Goal: Complete application form

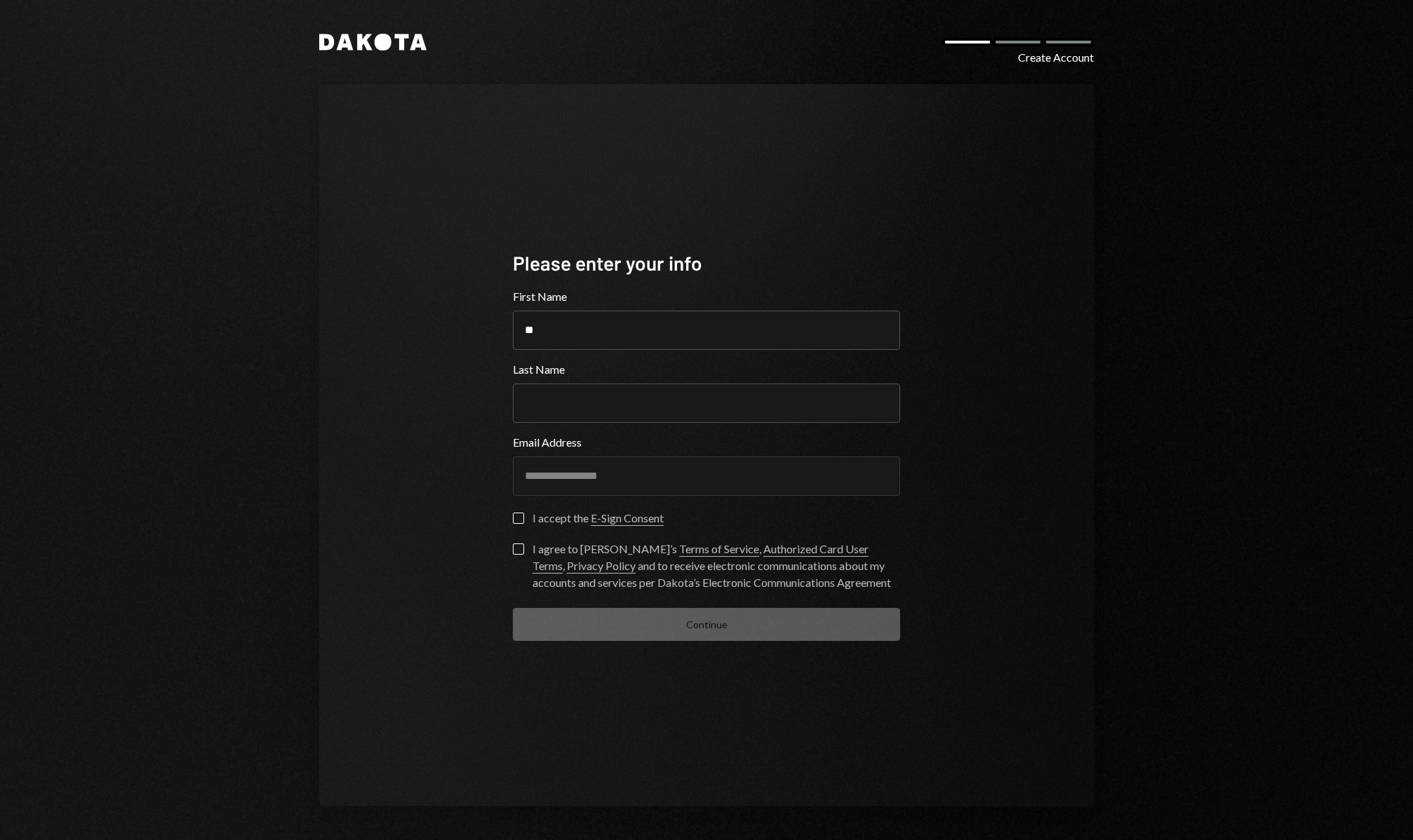
type input "*****"
type input "******"
click at [522, 520] on button "I accept the E-Sign Consent" at bounding box center [518, 518] width 11 height 11
click at [520, 542] on form "**********" at bounding box center [706, 465] width 388 height 353
click at [519, 555] on label "I agree to Dakota’s Terms of Service , Authorized Card User Terms , Privacy Pol…" at bounding box center [706, 567] width 388 height 48
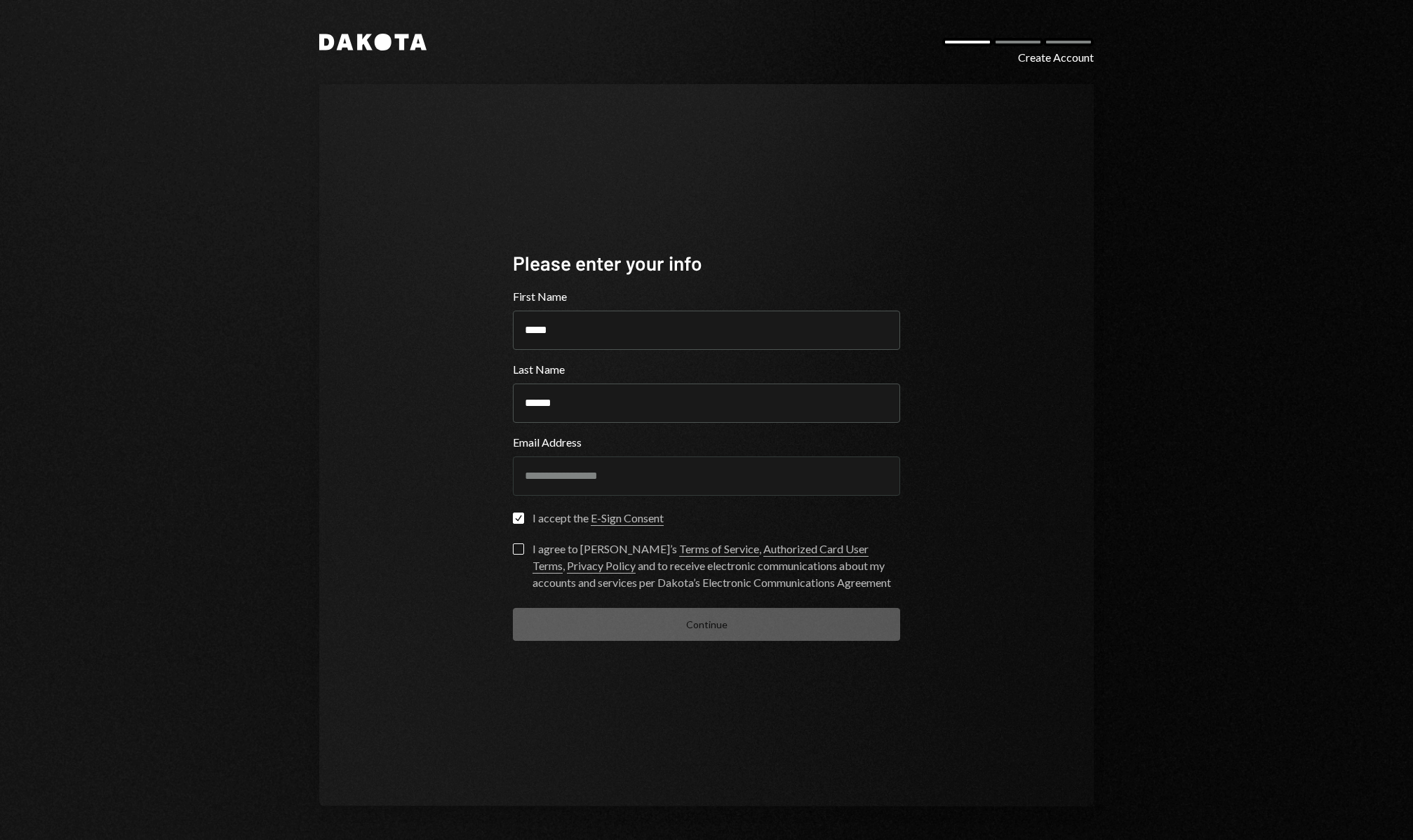
click at [519, 555] on button "I agree to Dakota’s Terms of Service , Authorized Card User Terms , Privacy Pol…" at bounding box center [518, 549] width 11 height 11
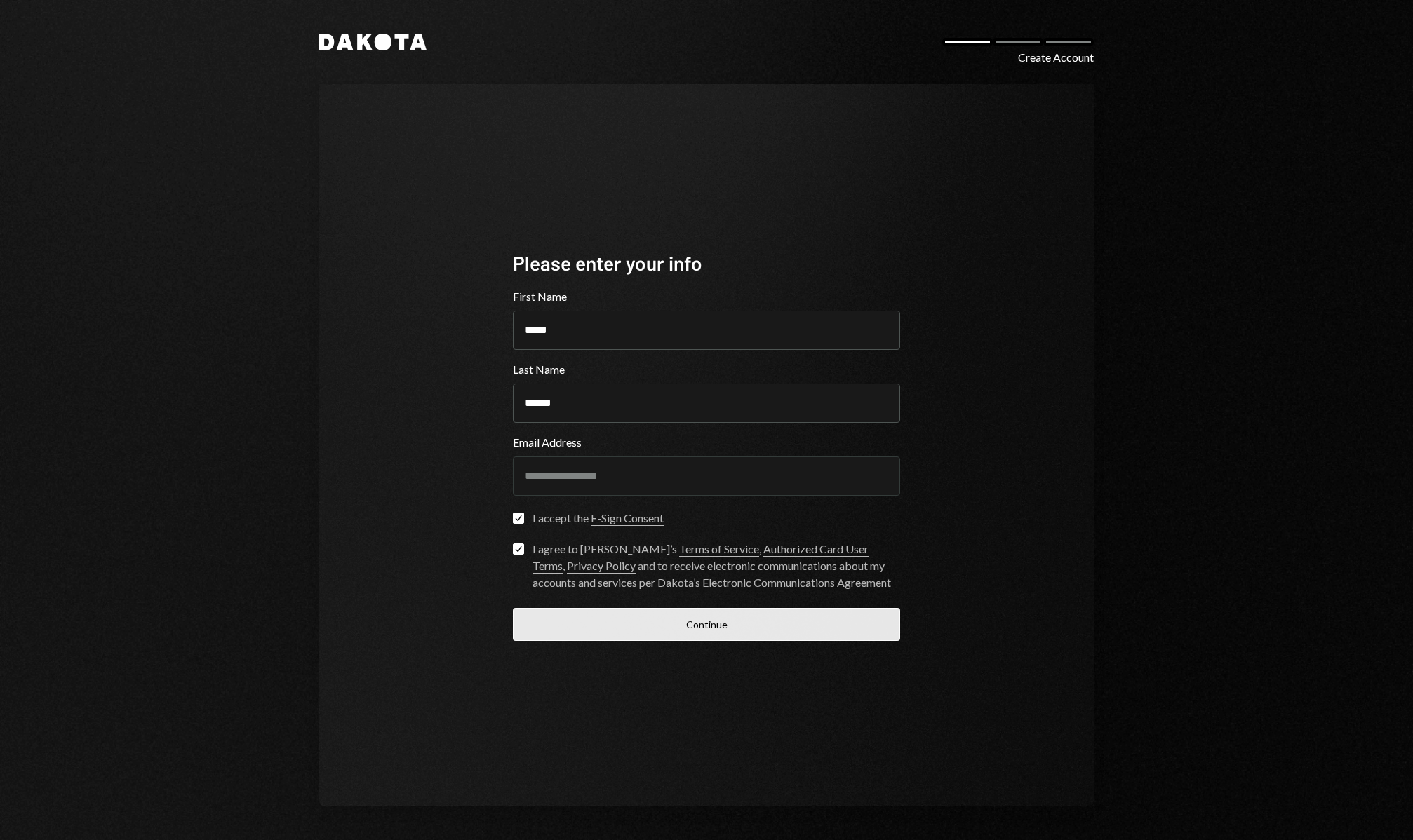
click at [757, 630] on button "Continue" at bounding box center [706, 625] width 388 height 33
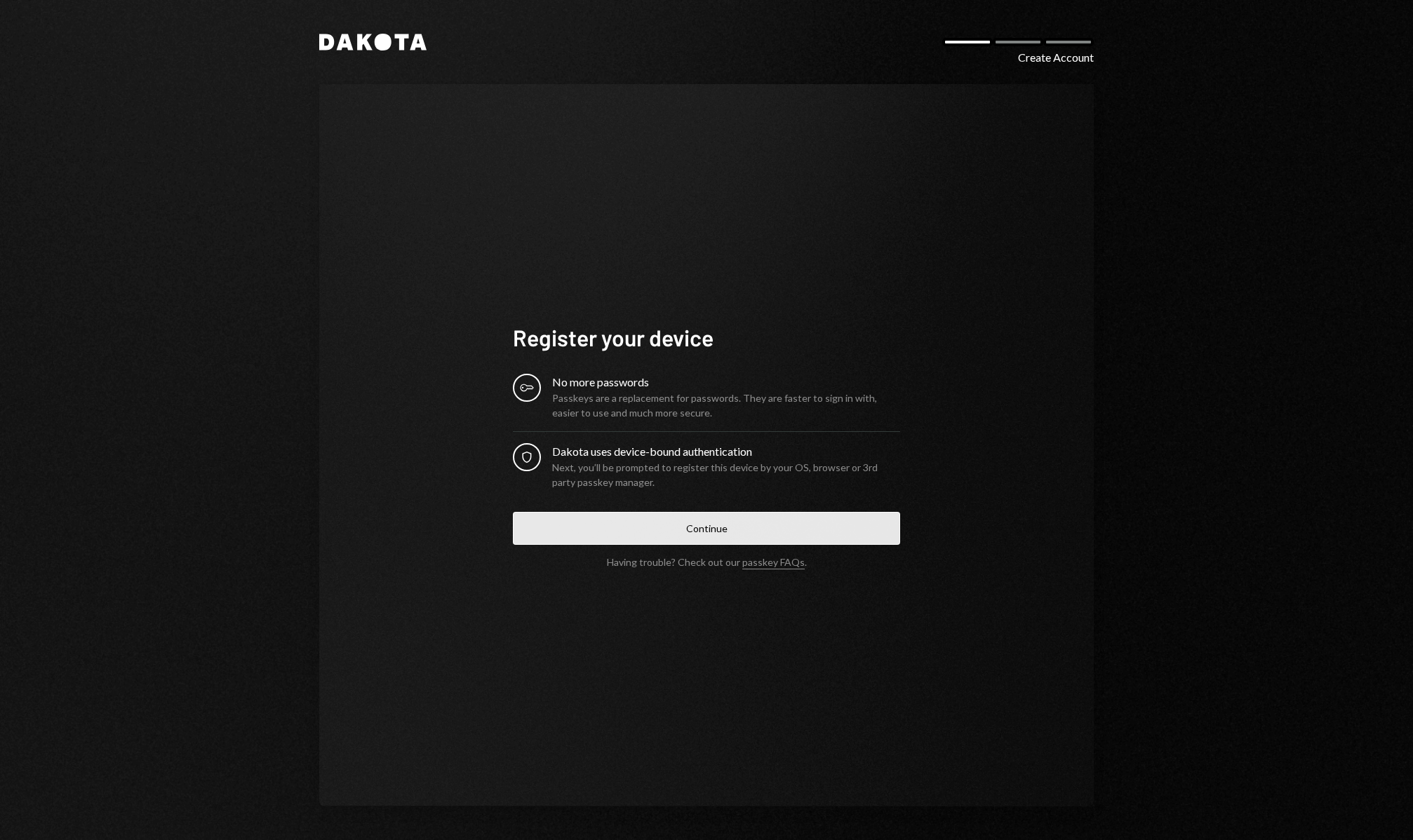
click at [765, 533] on button "Continue" at bounding box center [706, 528] width 388 height 33
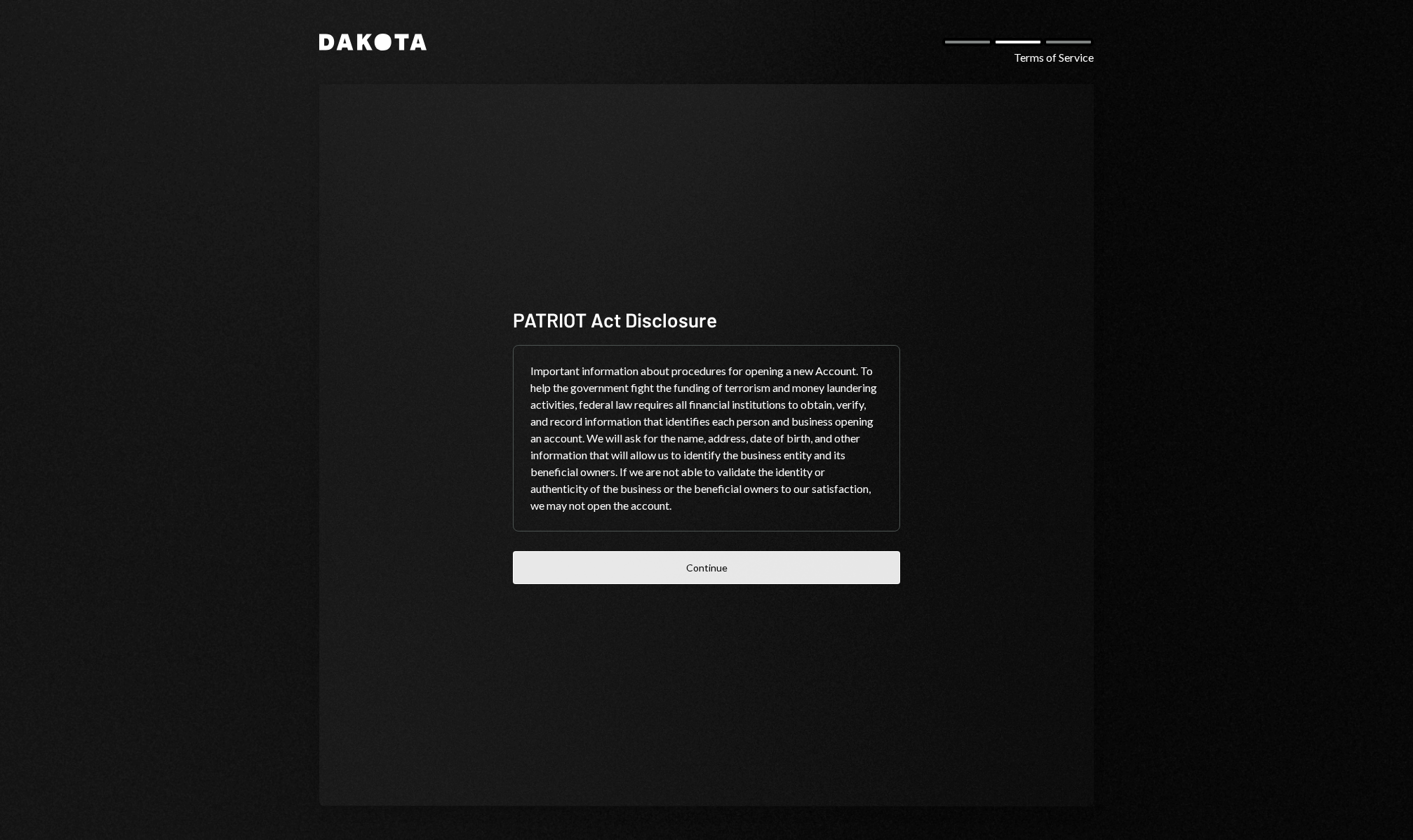
click at [746, 580] on button "Continue" at bounding box center [706, 568] width 388 height 33
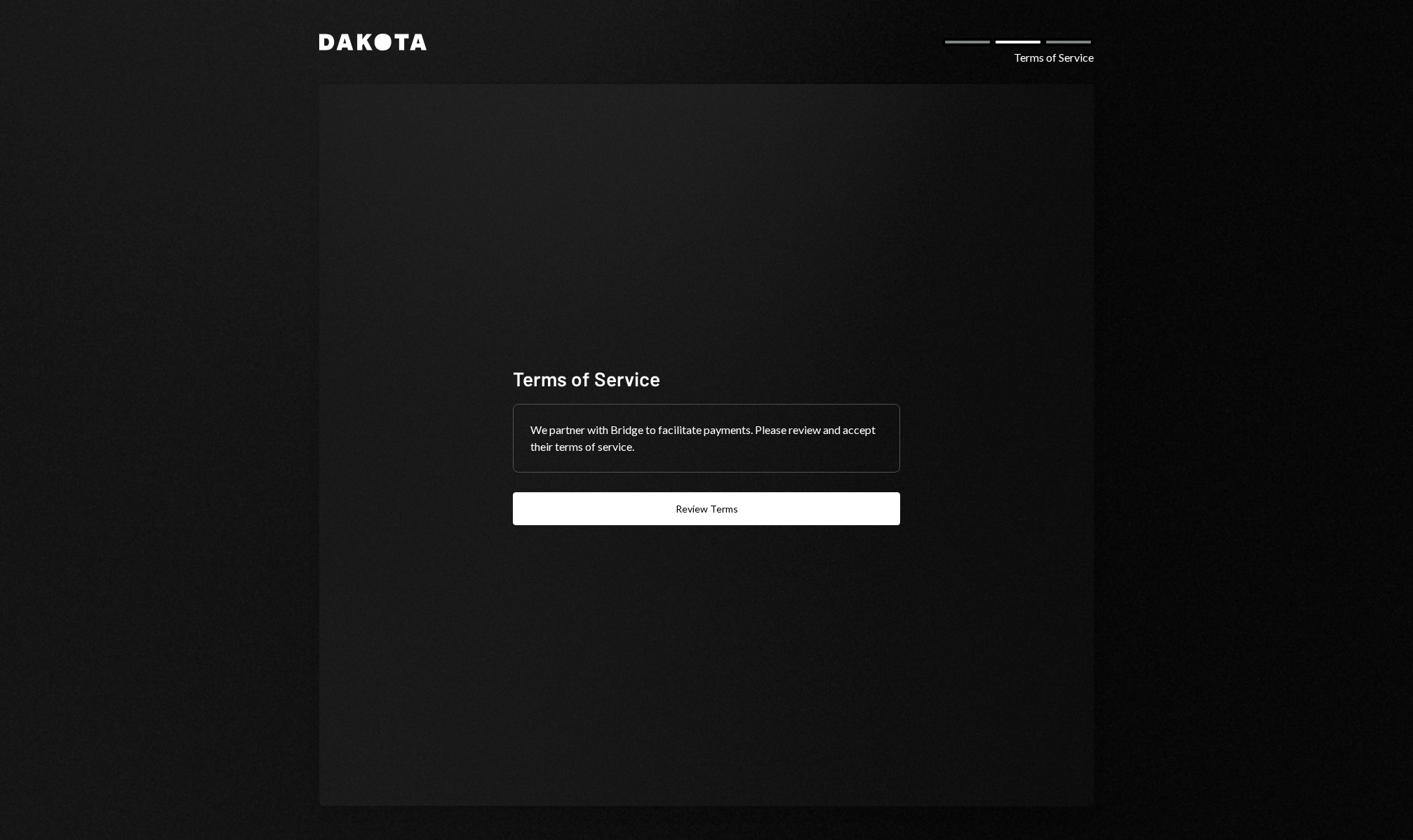
click at [709, 439] on div "We partner with Bridge to facilitate payments. Please review and accept their t…" at bounding box center [706, 438] width 386 height 67
click at [686, 517] on button "Review Terms" at bounding box center [706, 509] width 388 height 33
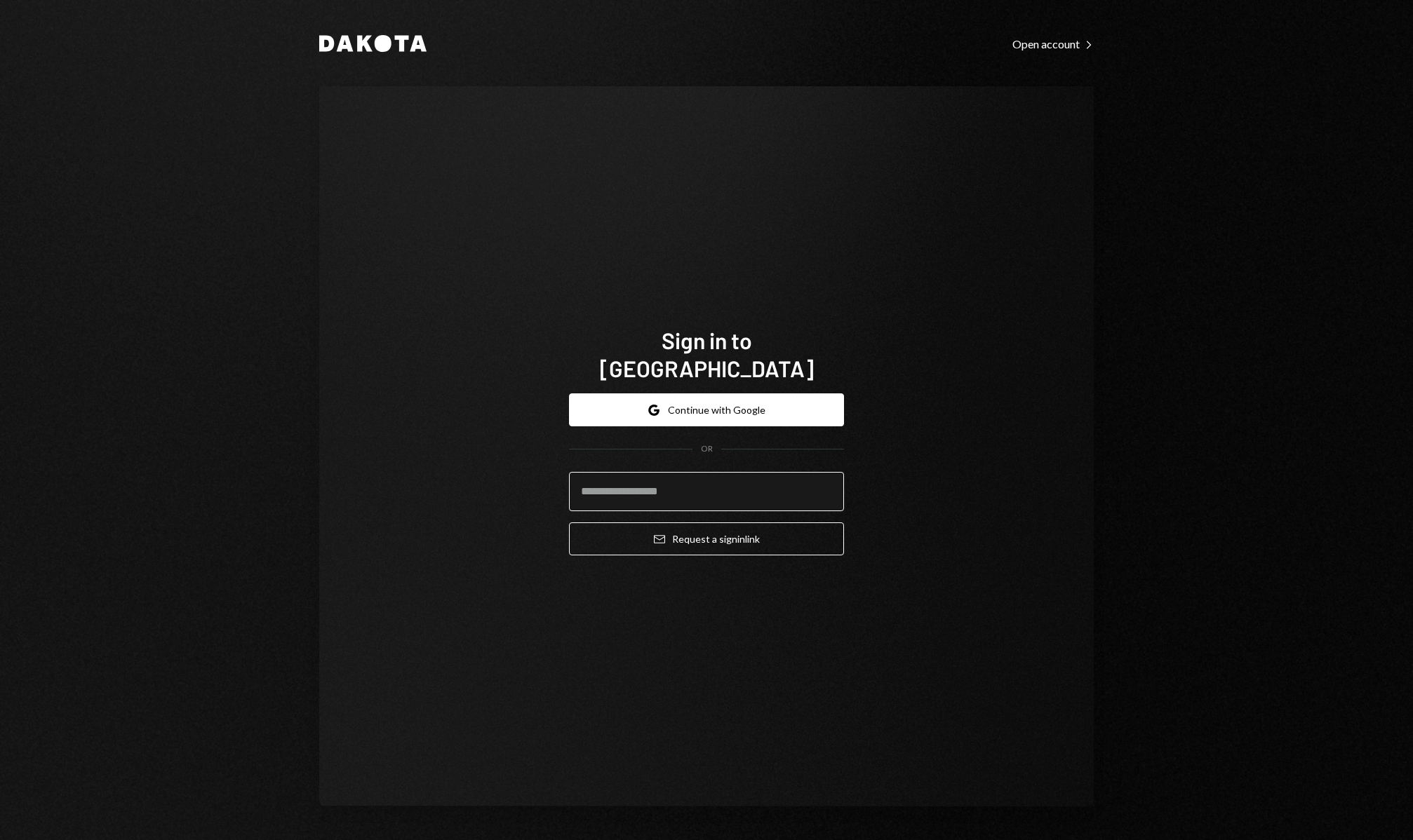
click at [665, 485] on input "email" at bounding box center [706, 491] width 275 height 39
click at [921, 282] on div "Sign in to Dakota Google Continue with Google OR Email Request a sign in link" at bounding box center [706, 446] width 774 height 721
click at [357, 32] on div "Dakota Open account Right Caret Sign in to Dakota Google Continue with Google O…" at bounding box center [706, 420] width 842 height 840
click at [361, 48] on icon at bounding box center [364, 44] width 15 height 16
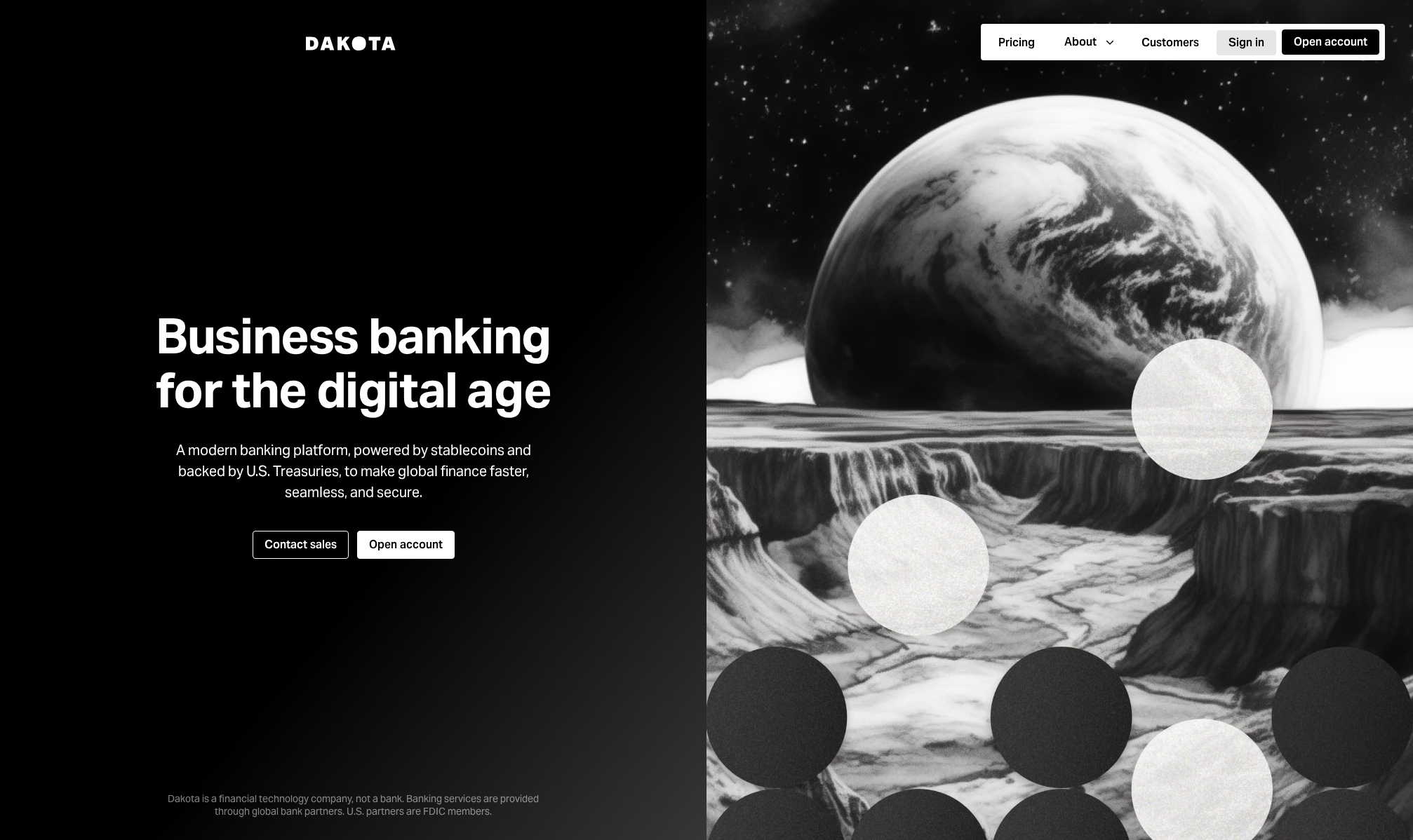
click at [1244, 42] on button "Sign in" at bounding box center [1246, 42] width 59 height 25
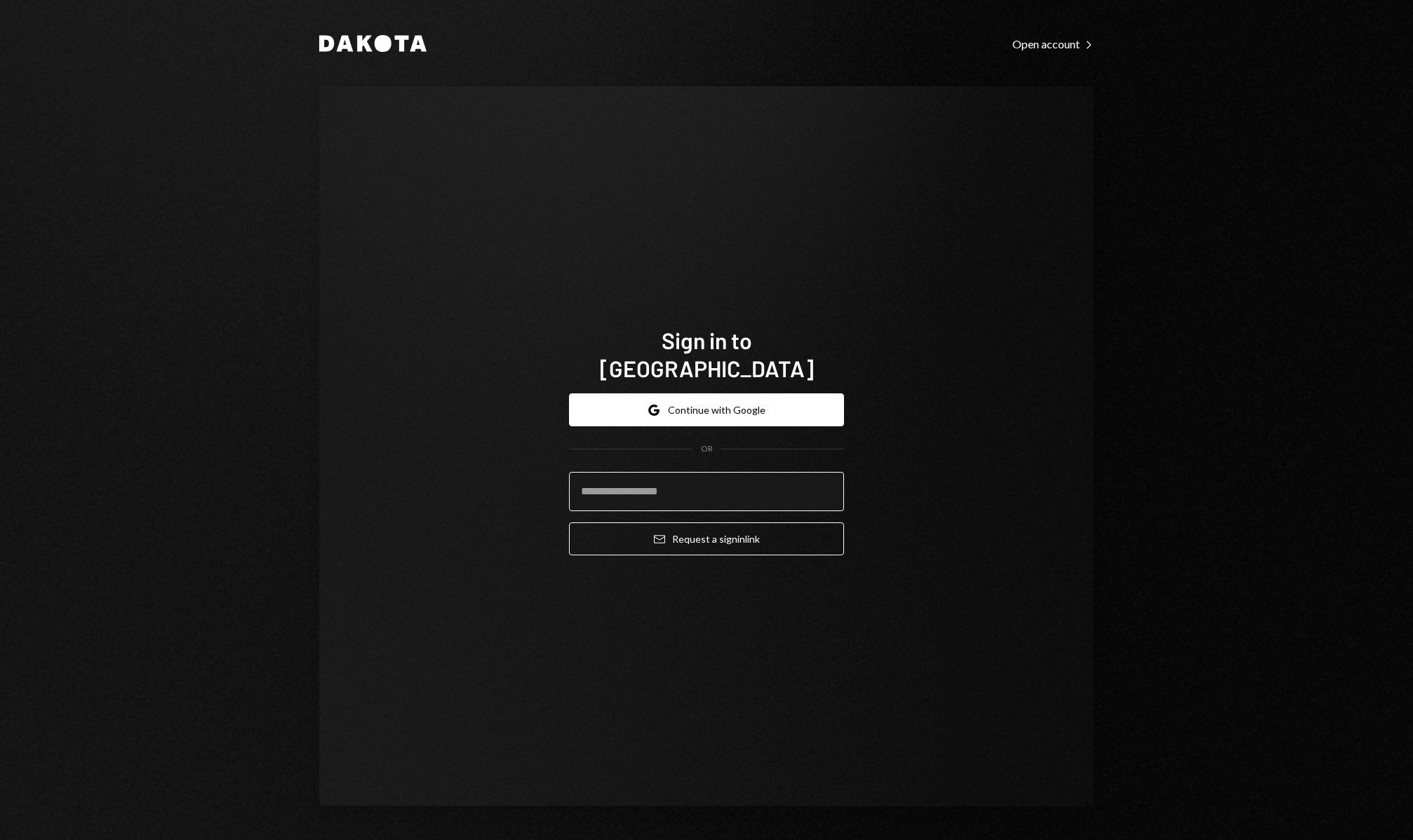
click at [731, 473] on input "email" at bounding box center [706, 491] width 275 height 39
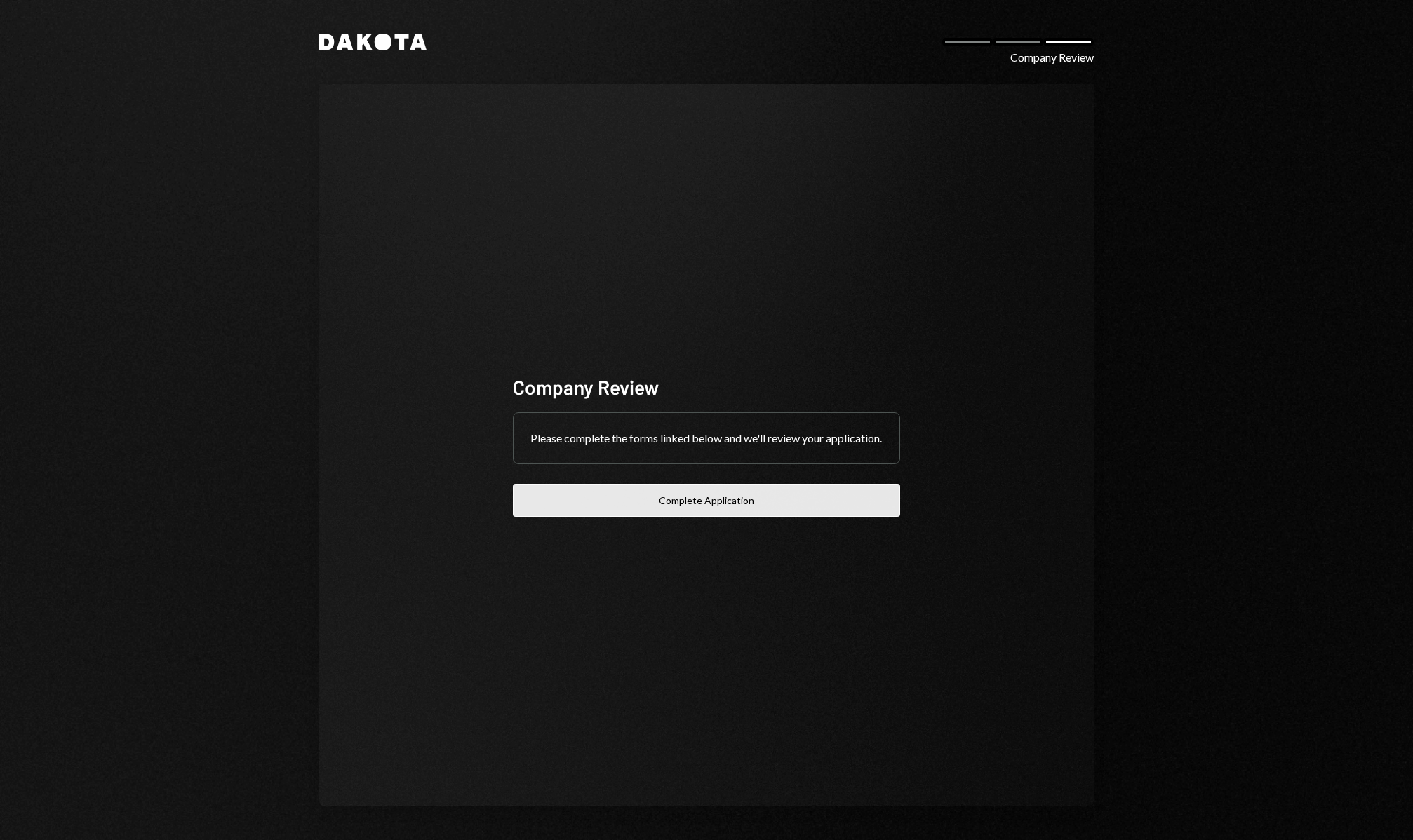
click at [696, 516] on button "Complete Application" at bounding box center [706, 500] width 388 height 33
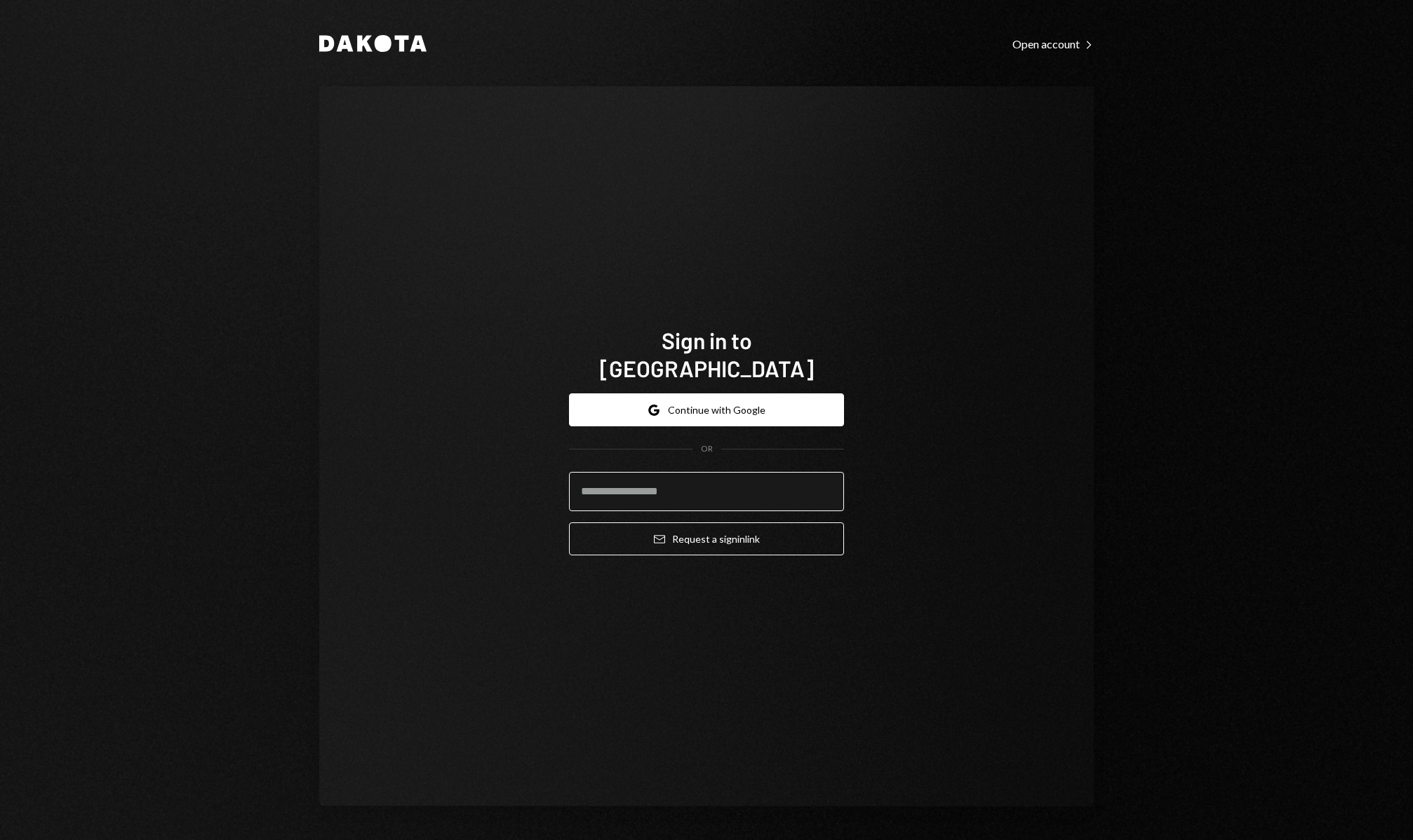
click at [711, 485] on input "email" at bounding box center [706, 491] width 275 height 39
click at [723, 478] on input "email" at bounding box center [706, 491] width 275 height 39
type input "**********"
click at [366, 49] on icon at bounding box center [364, 44] width 15 height 16
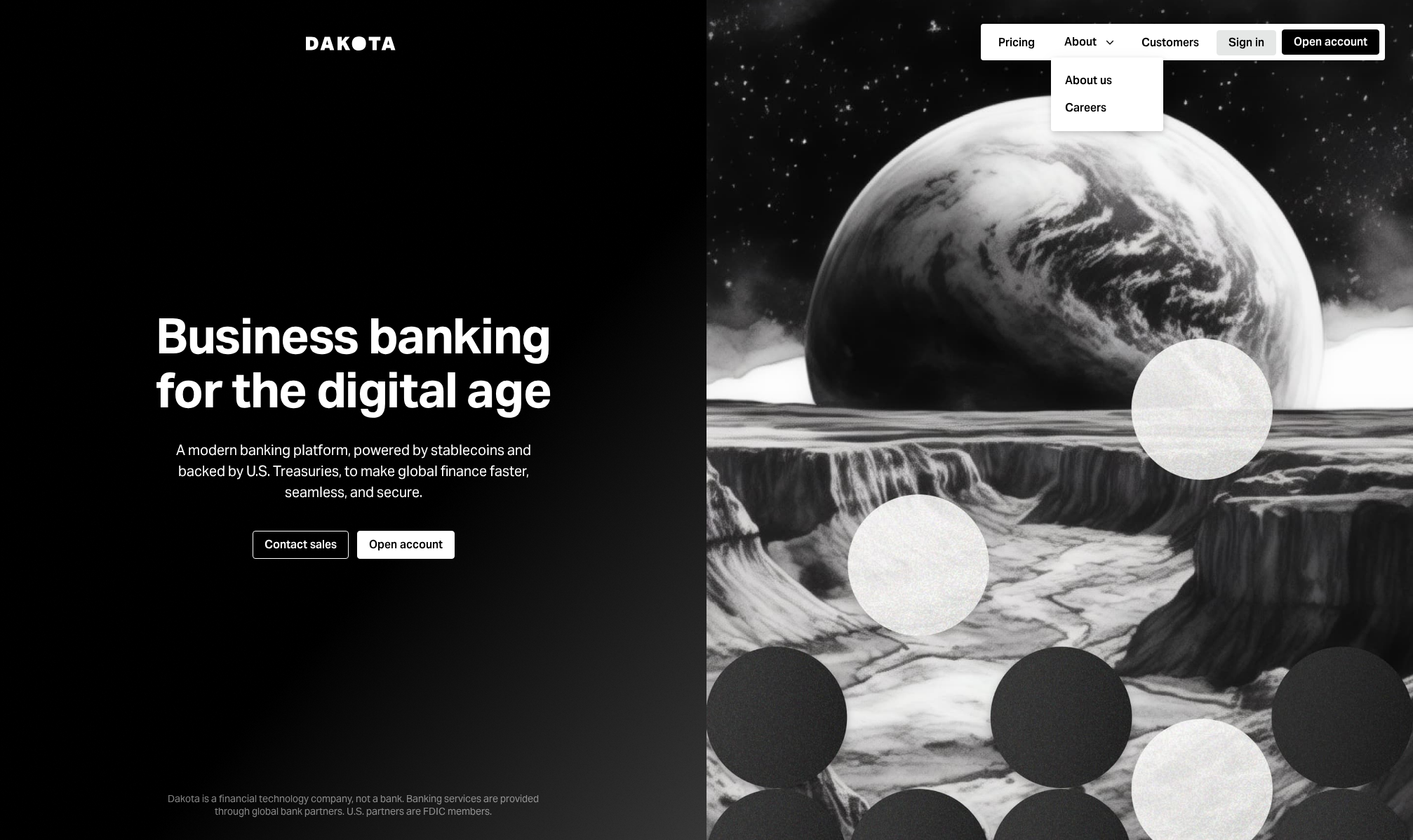
click at [1240, 41] on button "Sign in" at bounding box center [1246, 42] width 59 height 25
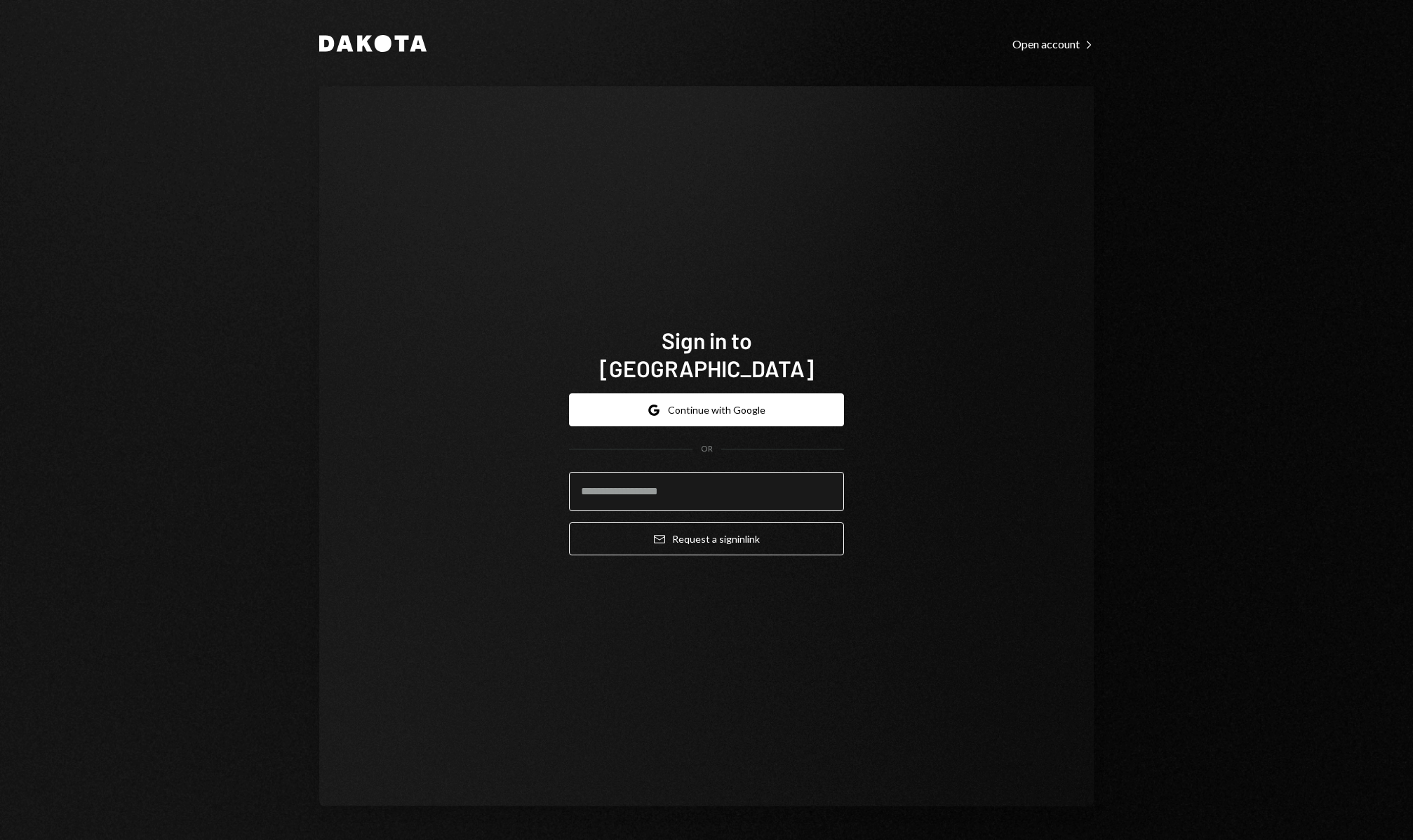
click at [706, 475] on input "email" at bounding box center [706, 491] width 275 height 39
type input "**********"
click at [726, 525] on button "Email Request a sign in link" at bounding box center [706, 539] width 275 height 33
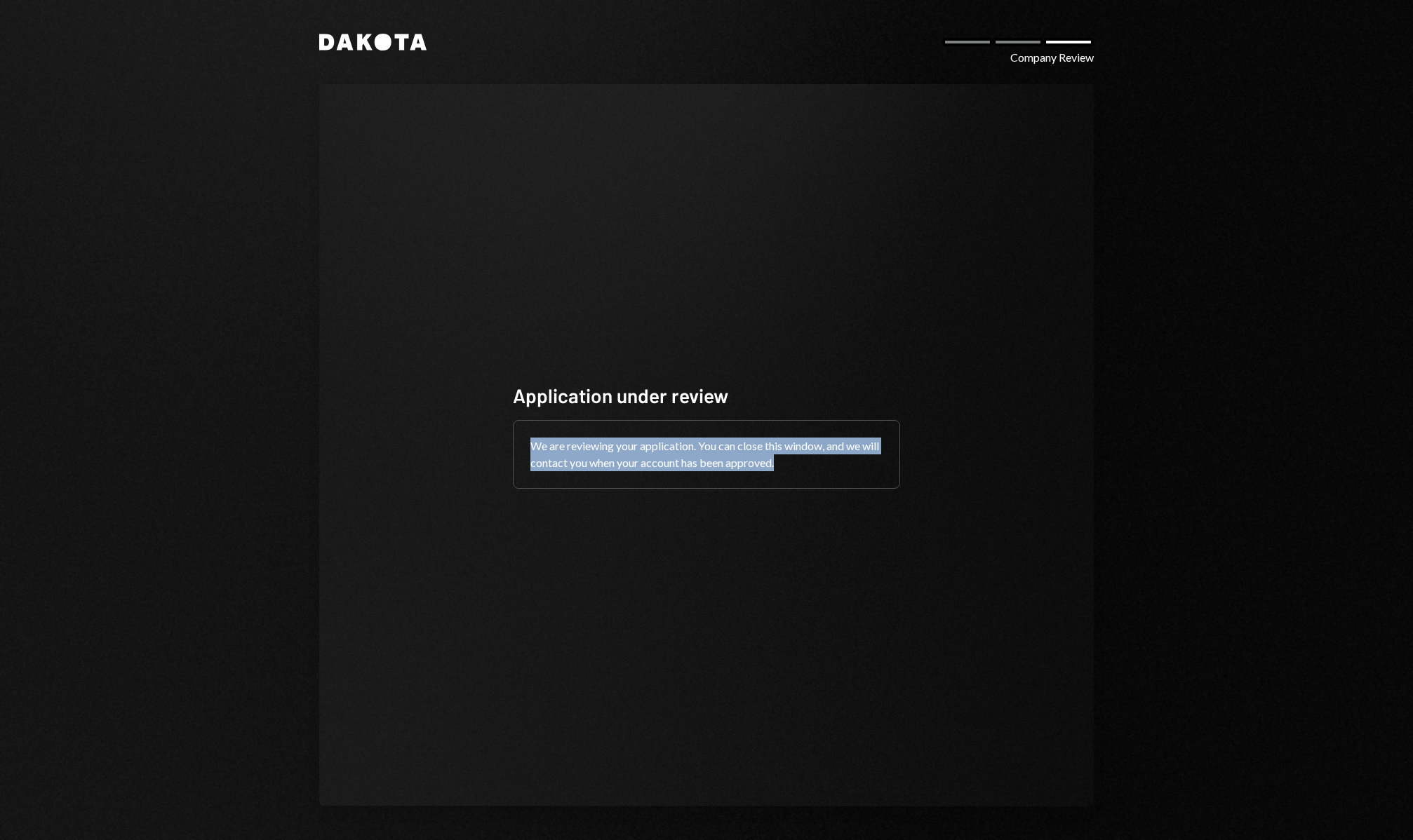
drag, startPoint x: 517, startPoint y: 449, endPoint x: 805, endPoint y: 478, distance: 289.5
click at [805, 478] on div "We are reviewing your application. You can close this window, and we will conta…" at bounding box center [706, 454] width 386 height 67
